Goal: Navigation & Orientation: Find specific page/section

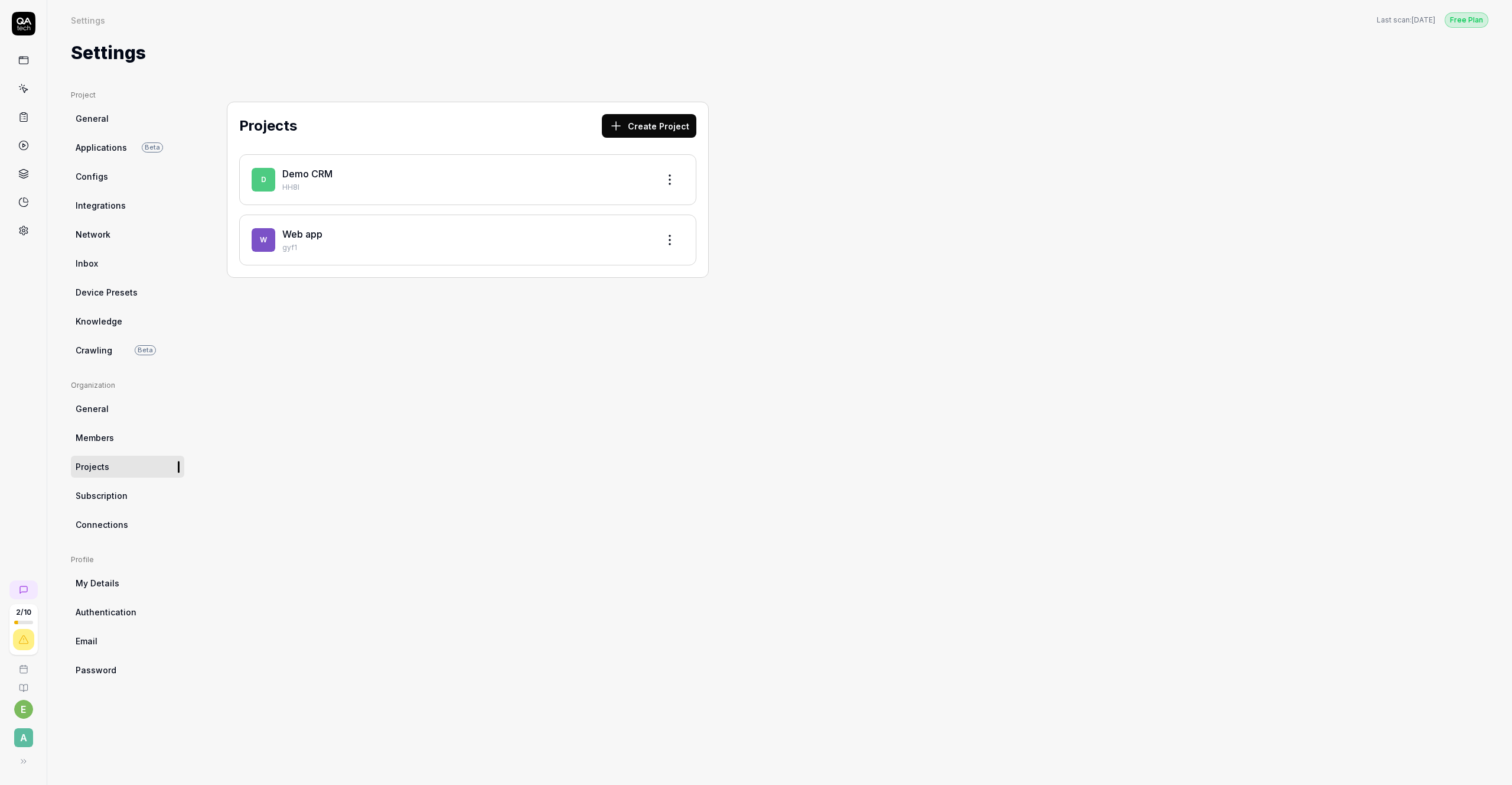
click at [306, 235] on link "Web app" at bounding box center [302, 234] width 40 height 12
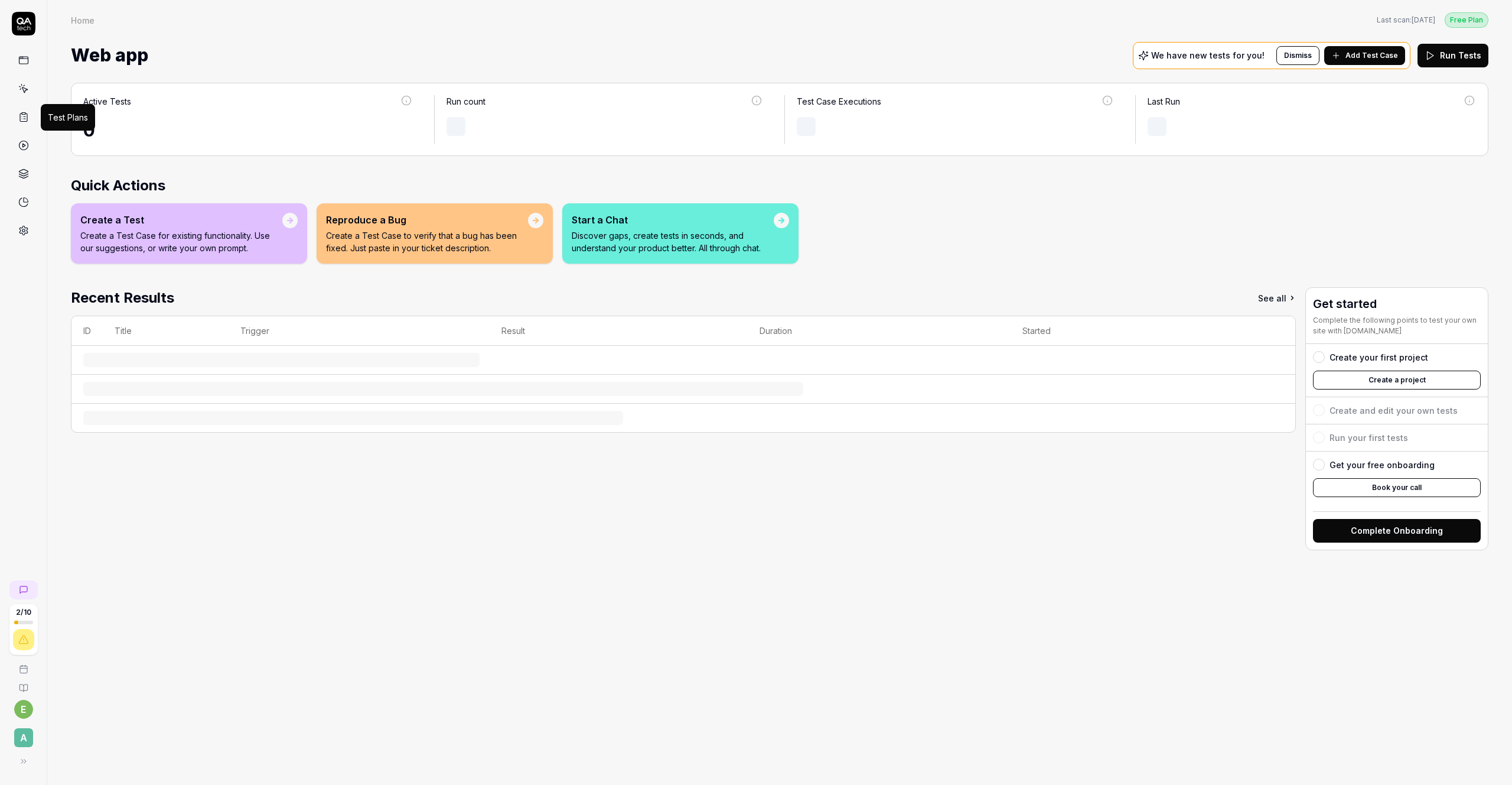
click at [28, 120] on icon at bounding box center [24, 117] width 11 height 11
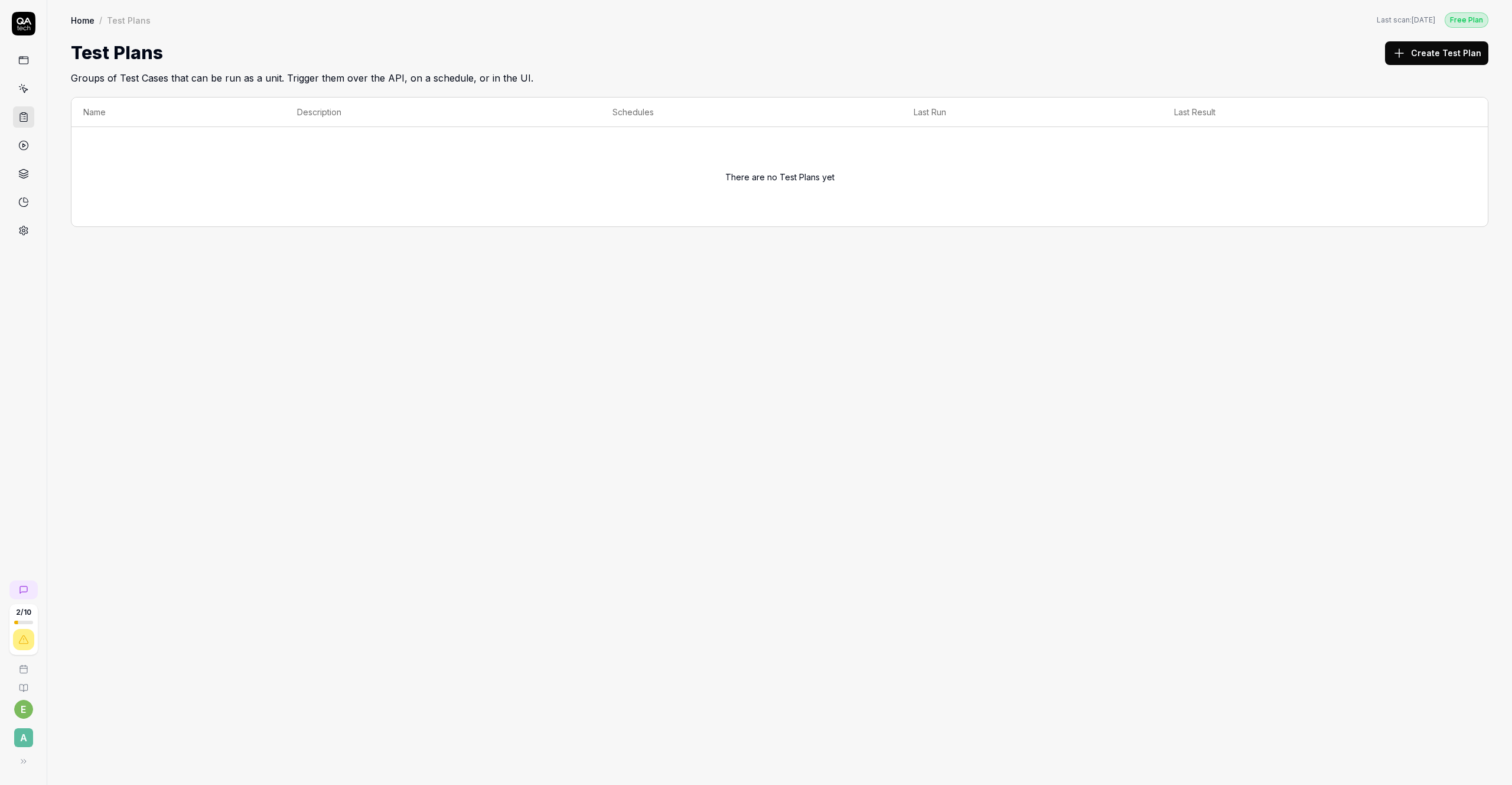
click at [341, 277] on div "Home / Test Plans Free Plan Home / Test Plans Last scan: [DATE] Free Plan Test …" at bounding box center [780, 392] width 1464 height 785
click at [23, 762] on icon at bounding box center [24, 761] width 10 height 10
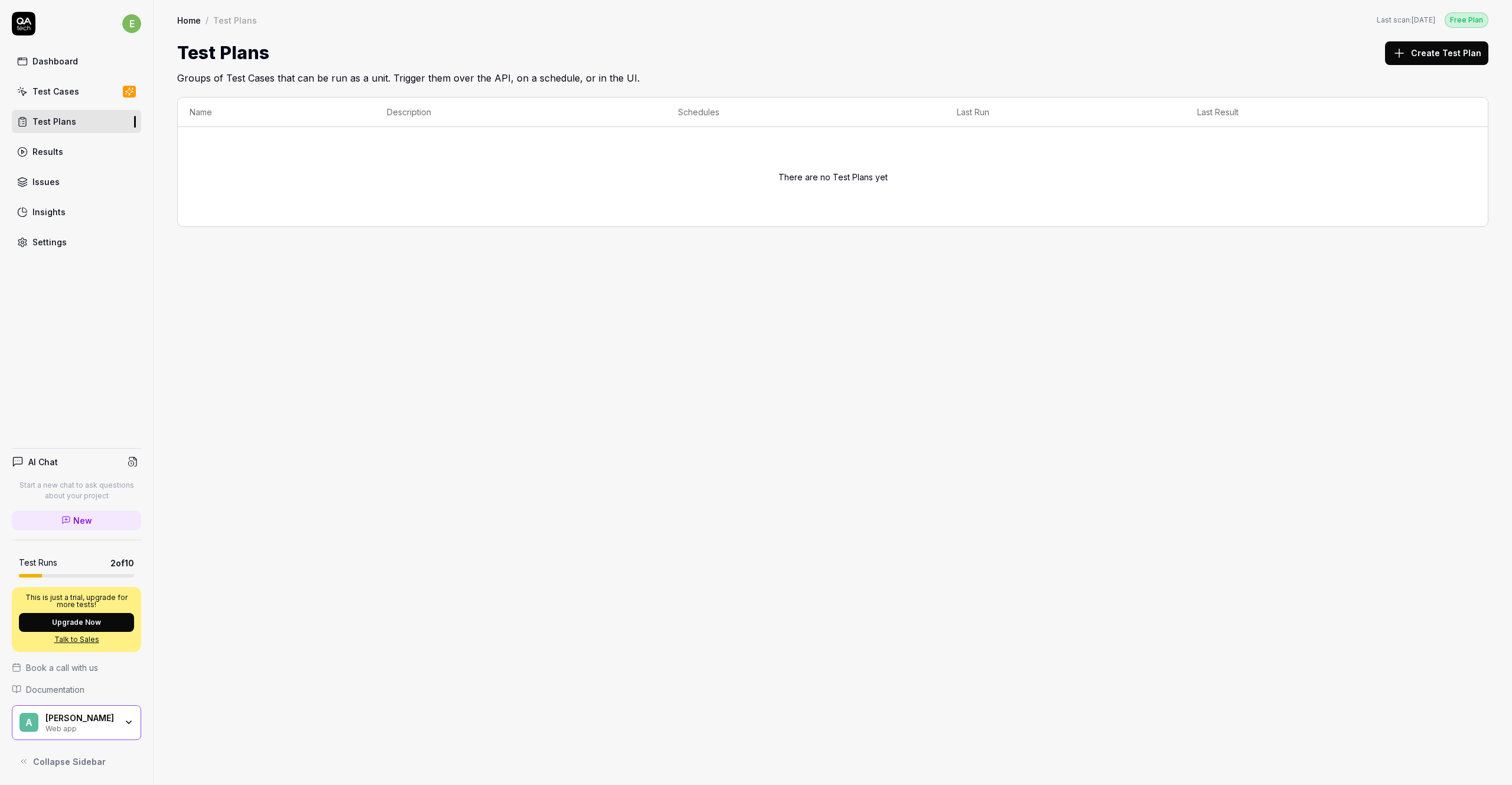
click at [132, 723] on icon "button" at bounding box center [129, 722] width 10 height 10
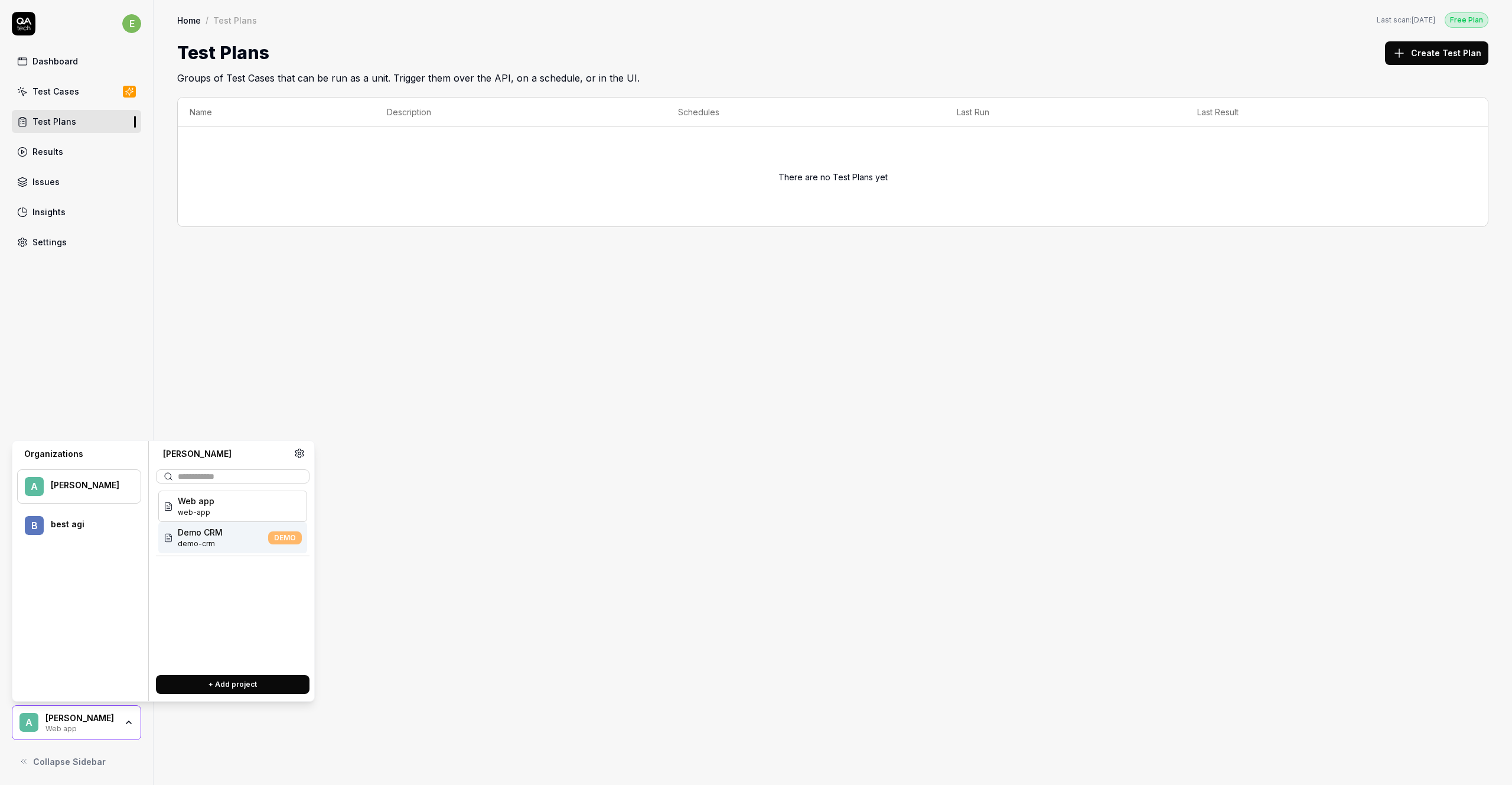
click at [210, 530] on span "Demo CRM" at bounding box center [200, 532] width 45 height 12
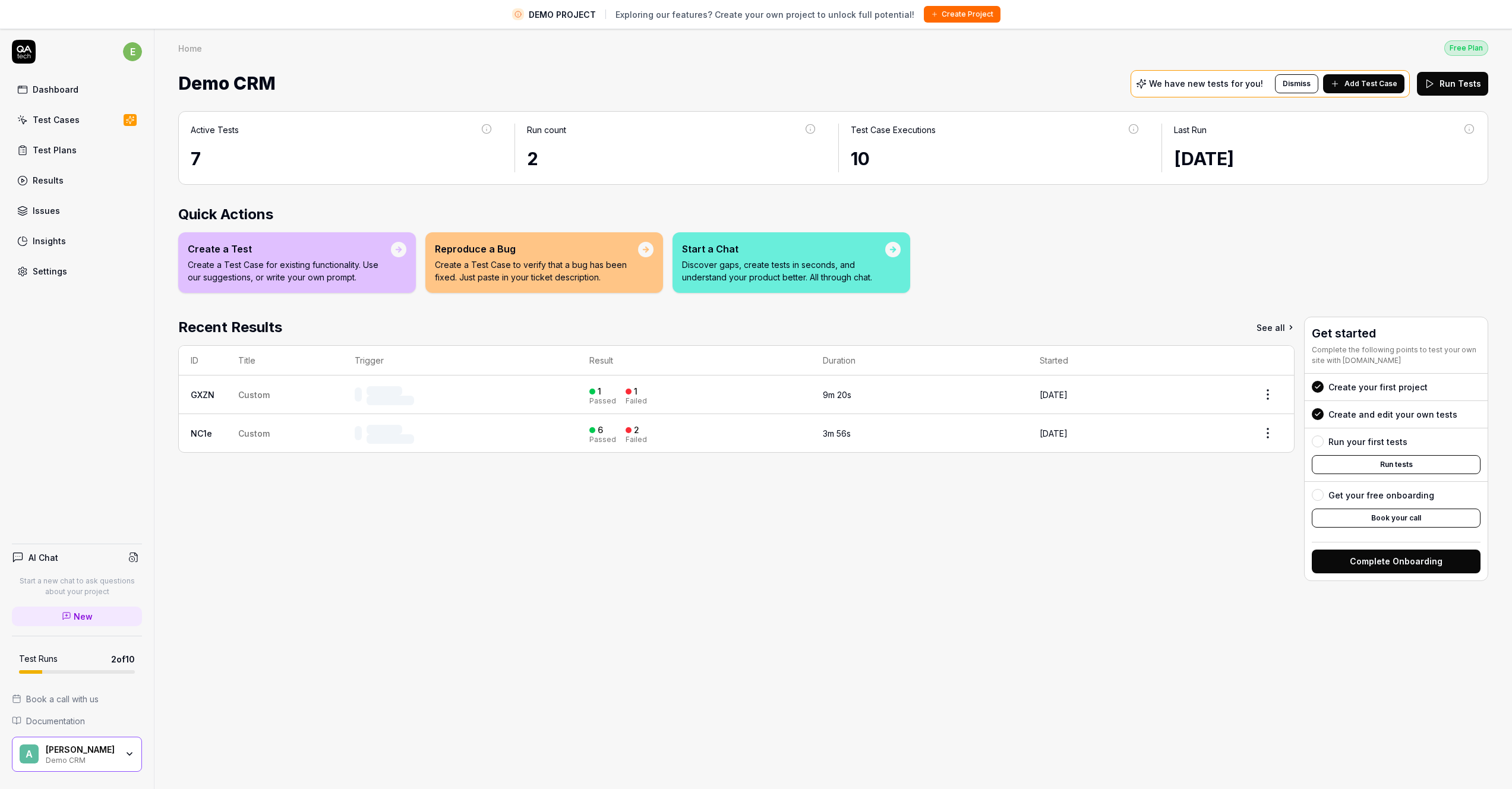
click at [47, 160] on link "Test Plans" at bounding box center [77, 150] width 130 height 23
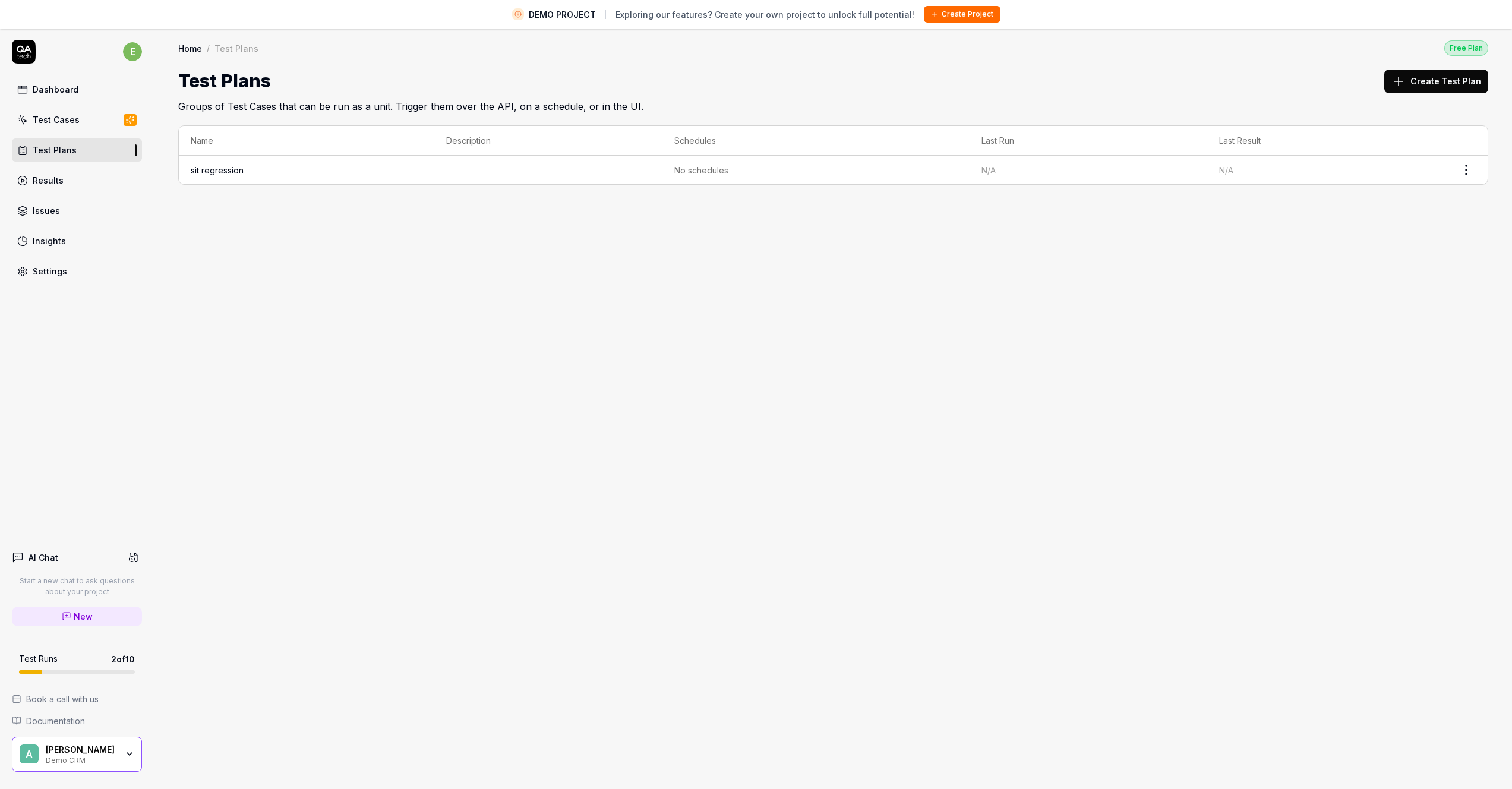
click at [125, 753] on icon "button" at bounding box center [130, 754] width 10 height 10
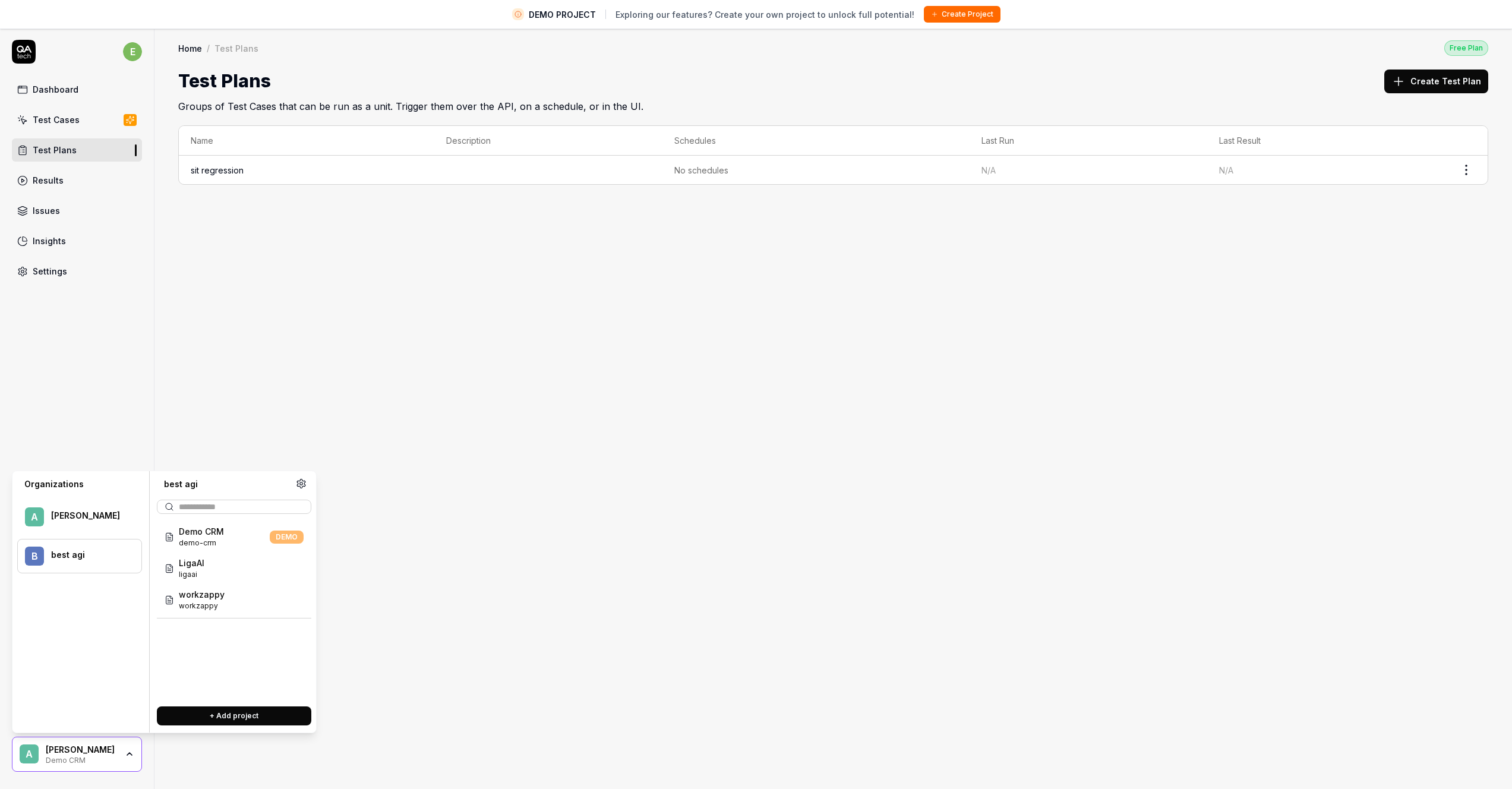
click at [78, 552] on div "best agi" at bounding box center [88, 555] width 75 height 11
click at [213, 570] on div "LigaAI ligaai" at bounding box center [234, 568] width 150 height 32
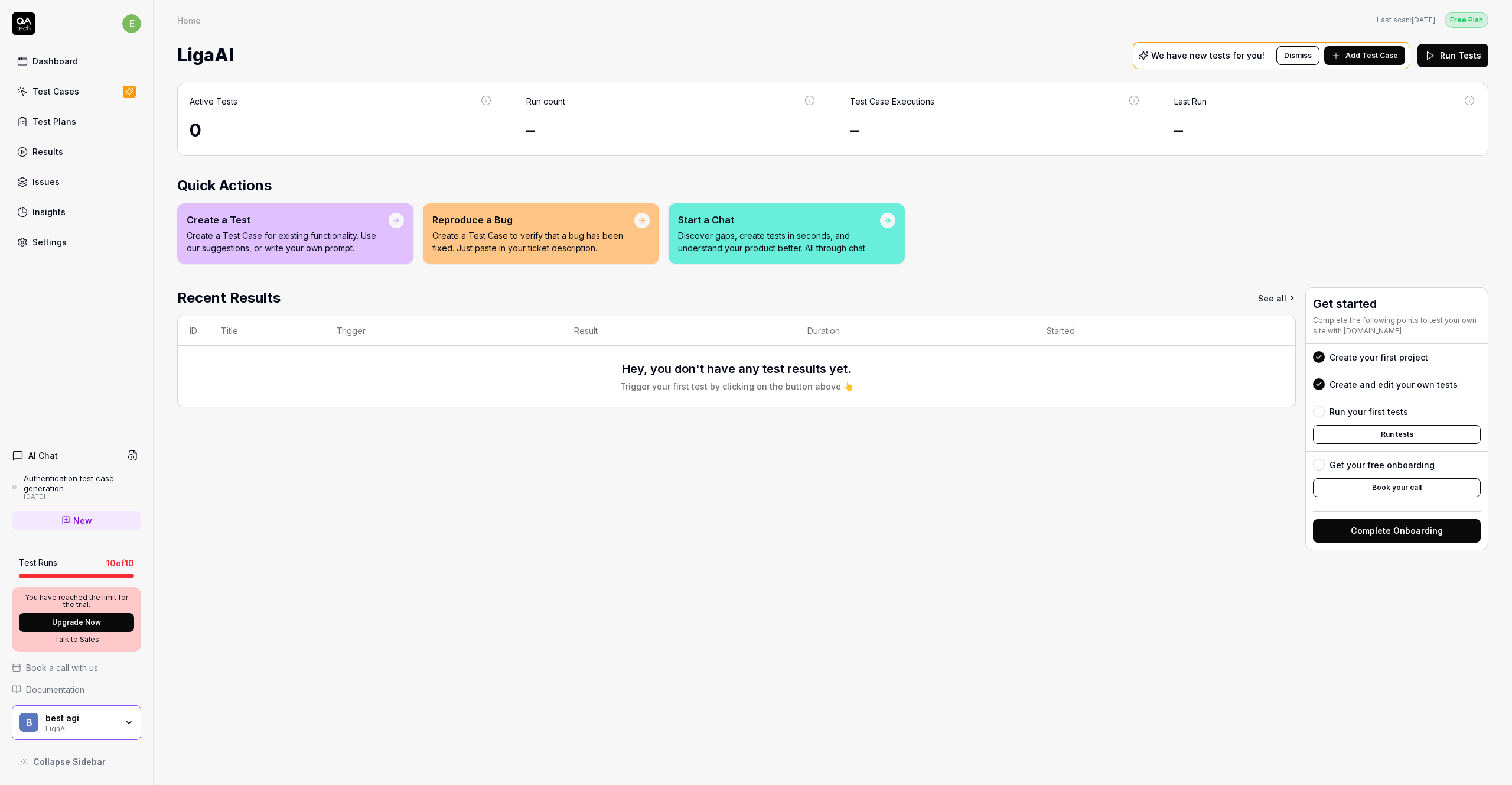
click at [77, 122] on link "Test Plans" at bounding box center [77, 121] width 129 height 23
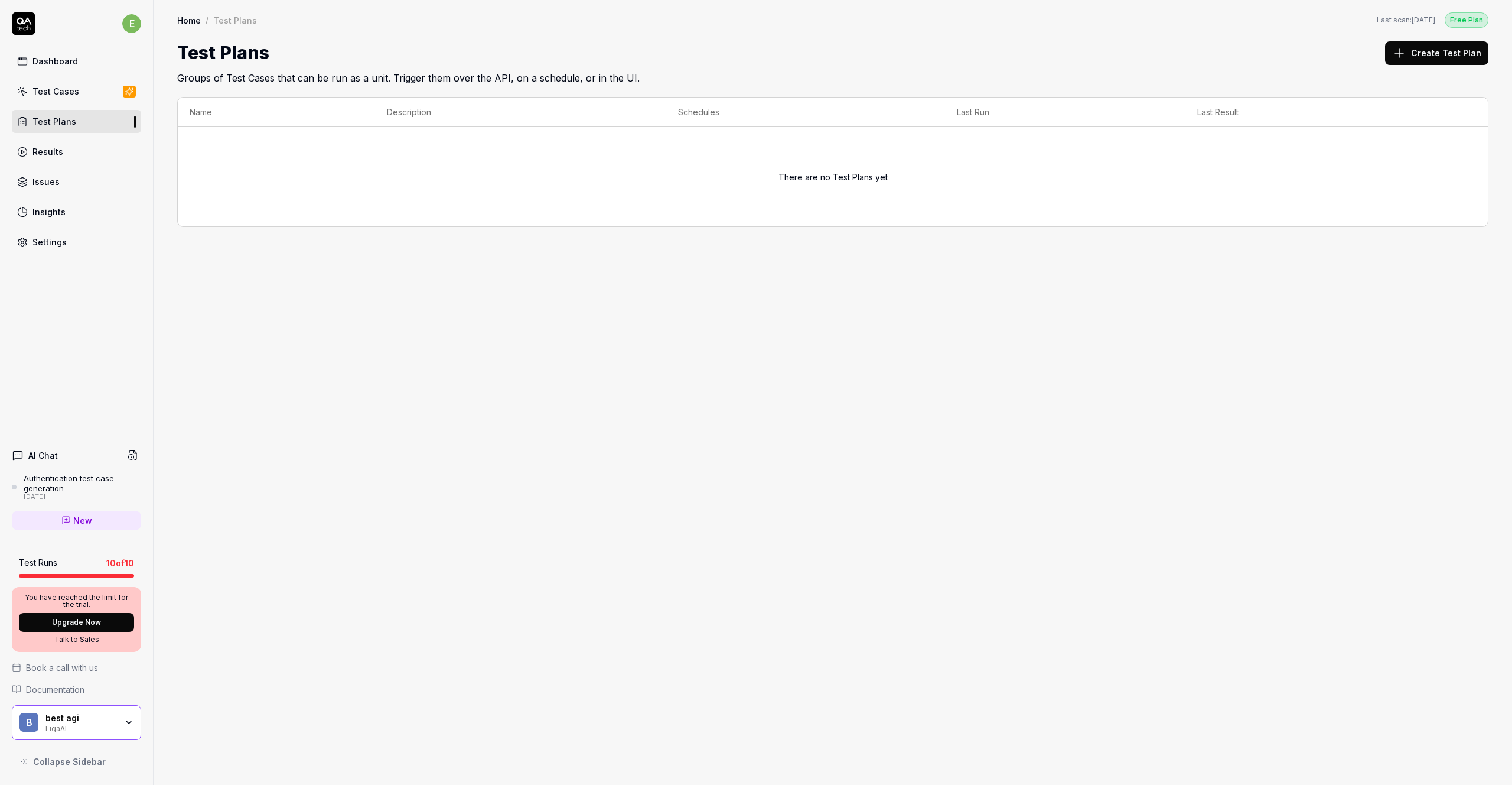
click at [126, 721] on icon "button" at bounding box center [129, 722] width 10 height 10
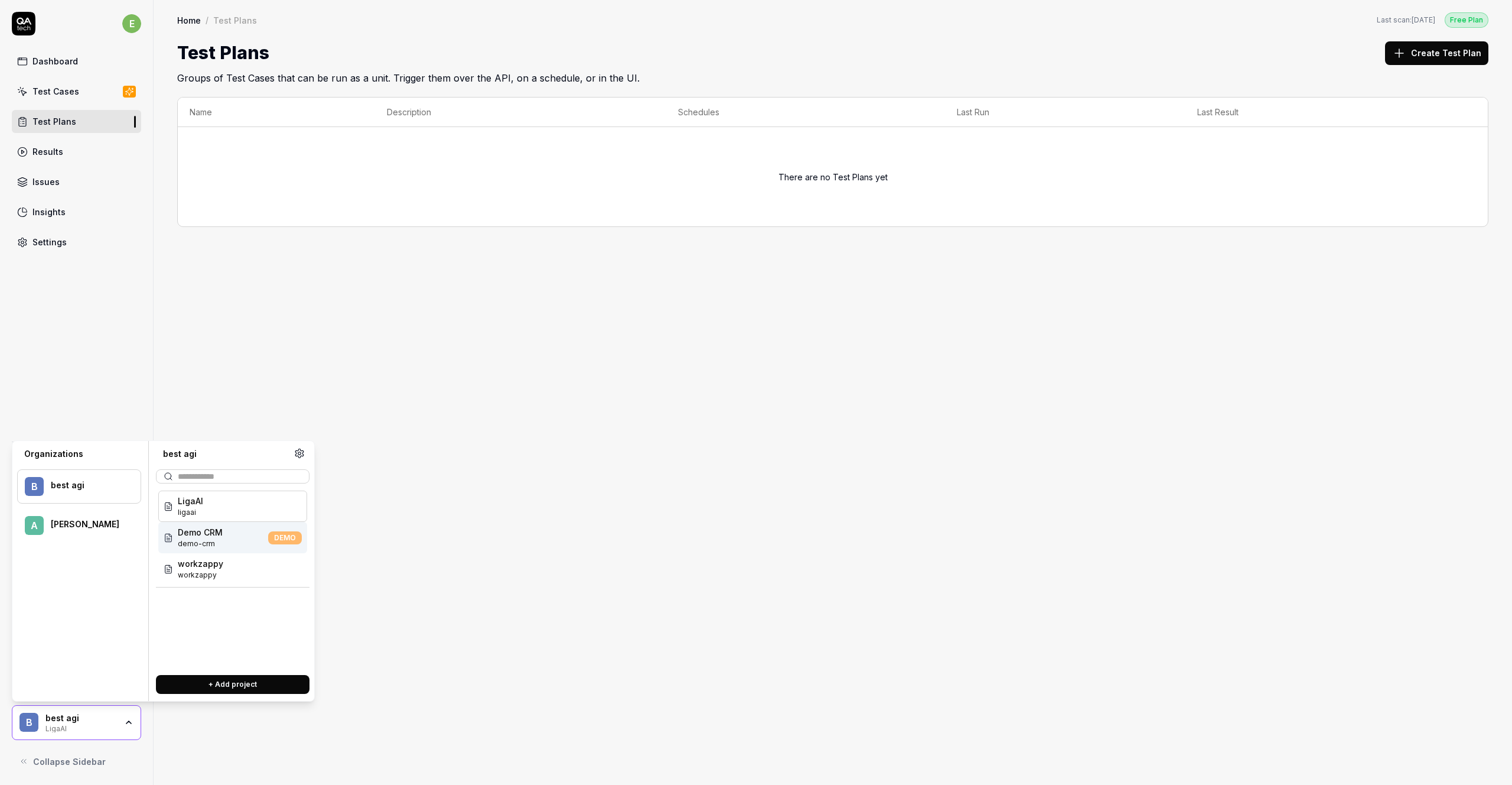
click at [203, 538] on span "demo-crm" at bounding box center [200, 544] width 45 height 11
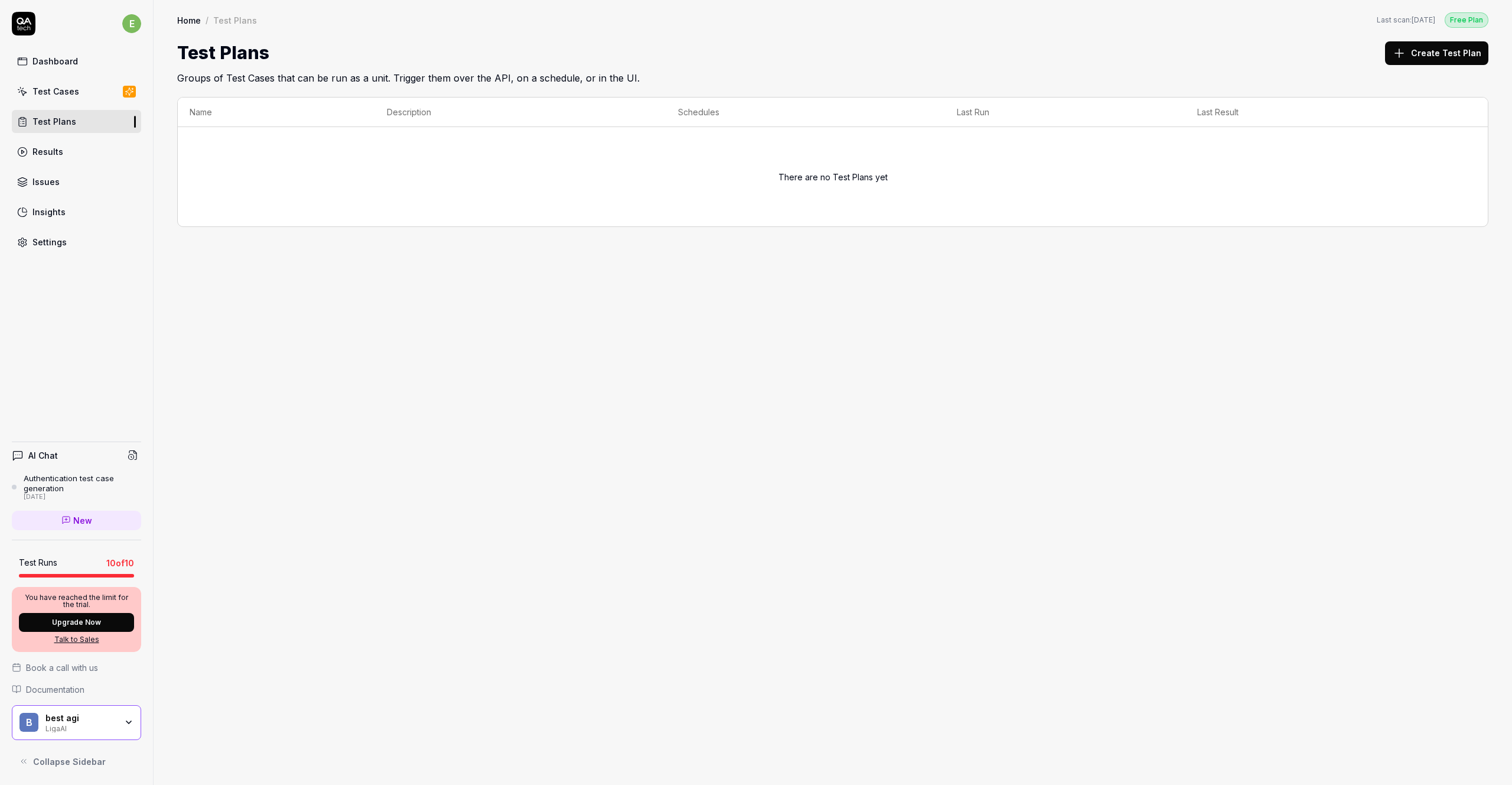
click at [124, 721] on icon "button" at bounding box center [129, 722] width 10 height 10
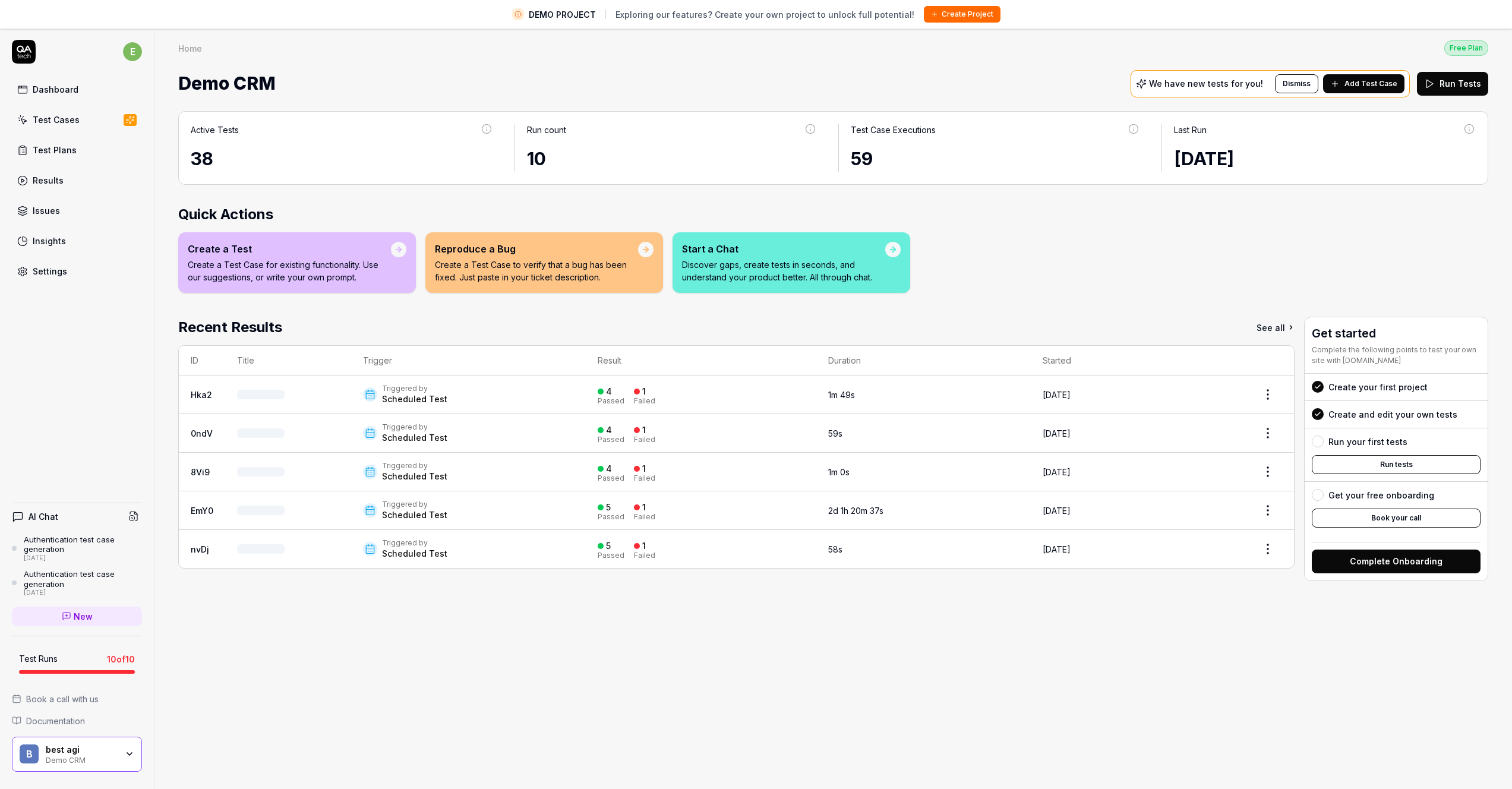
click at [47, 152] on div "Test Plans" at bounding box center [55, 150] width 44 height 13
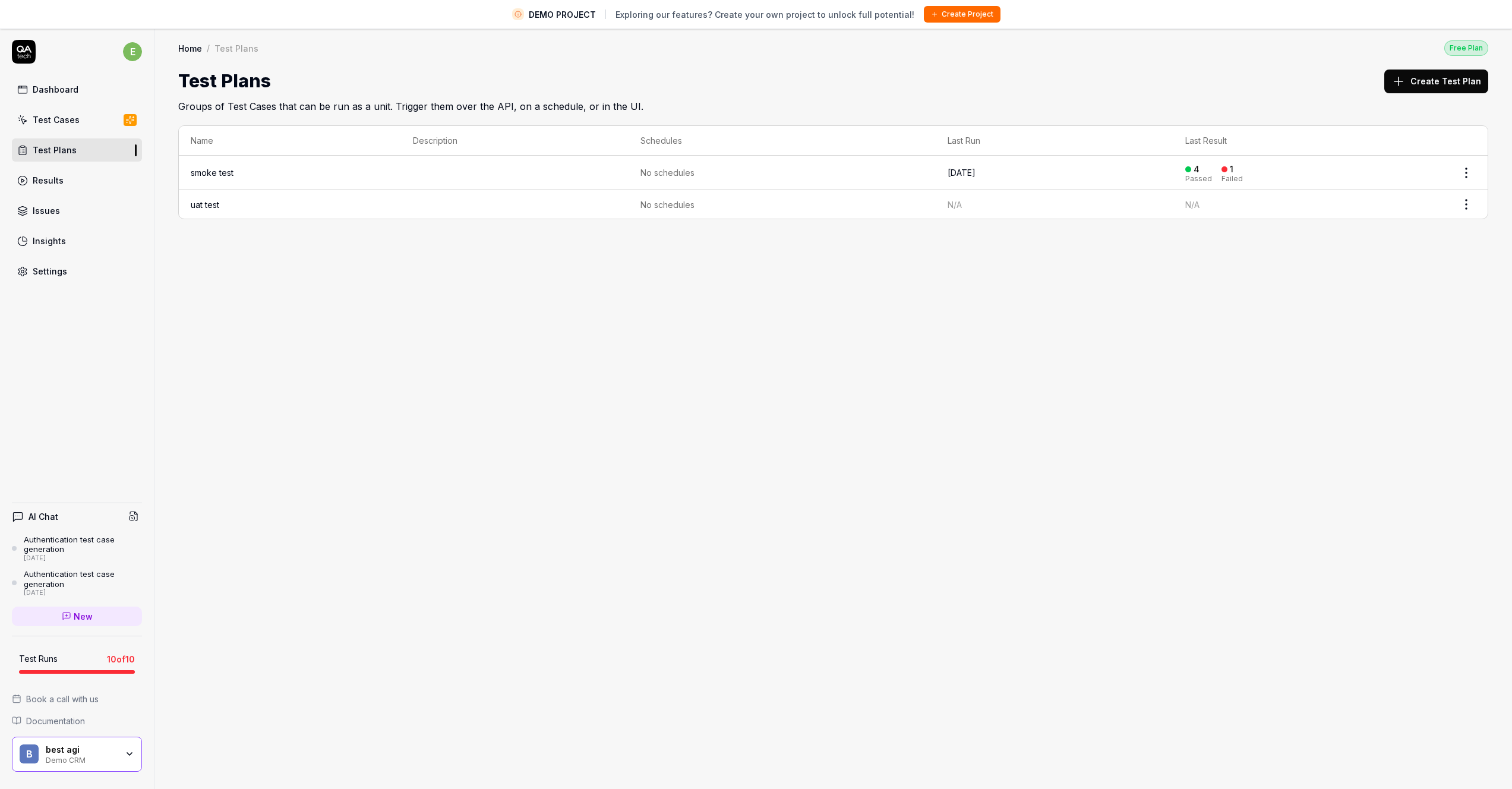
click at [342, 300] on div "Home / Test Plans Free Plan Home / Test Plans Free Plan Test Plans Create Test …" at bounding box center [833, 422] width 1357 height 789
click at [795, 351] on div "Home / Test Plans Free Plan Home / Test Plans Free Plan Test Plans Create Test …" at bounding box center [833, 422] width 1357 height 789
